Goal: Task Accomplishment & Management: Check status

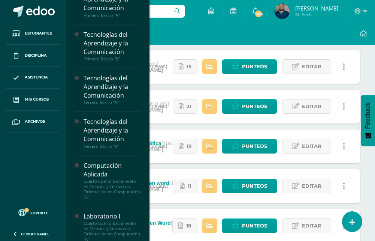
scroll to position [75, 0]
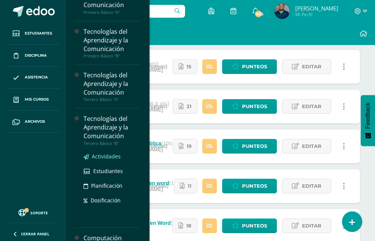
click at [113, 155] on span "Actividades" at bounding box center [106, 156] width 29 height 7
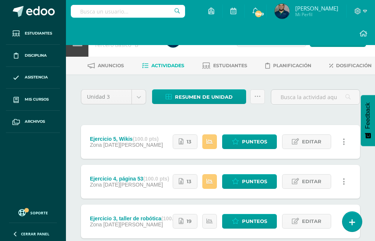
click at [153, 159] on div "Ejercicio 5, Wikis (100.0 pts) Zona 08 de Agosto" at bounding box center [126, 142] width 91 height 34
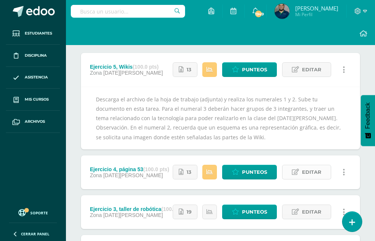
scroll to position [75, 0]
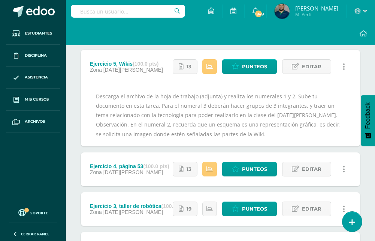
click at [347, 74] on link at bounding box center [344, 66] width 15 height 15
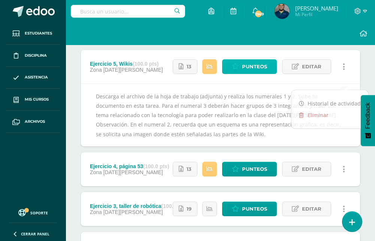
click at [243, 74] on link "Punteos" at bounding box center [249, 66] width 55 height 15
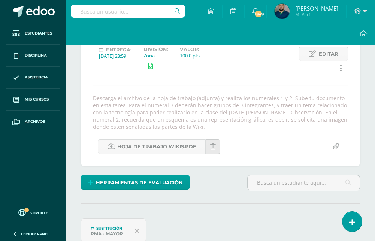
scroll to position [86, 0]
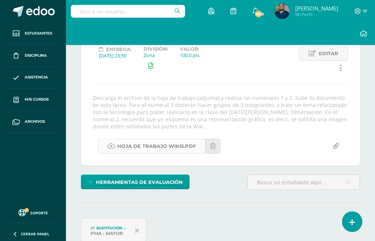
click at [131, 153] on link "Hoja de trabajo Wikis.pdf" at bounding box center [152, 146] width 108 height 15
